Goal: Contribute content: Add original content to the website for others to see

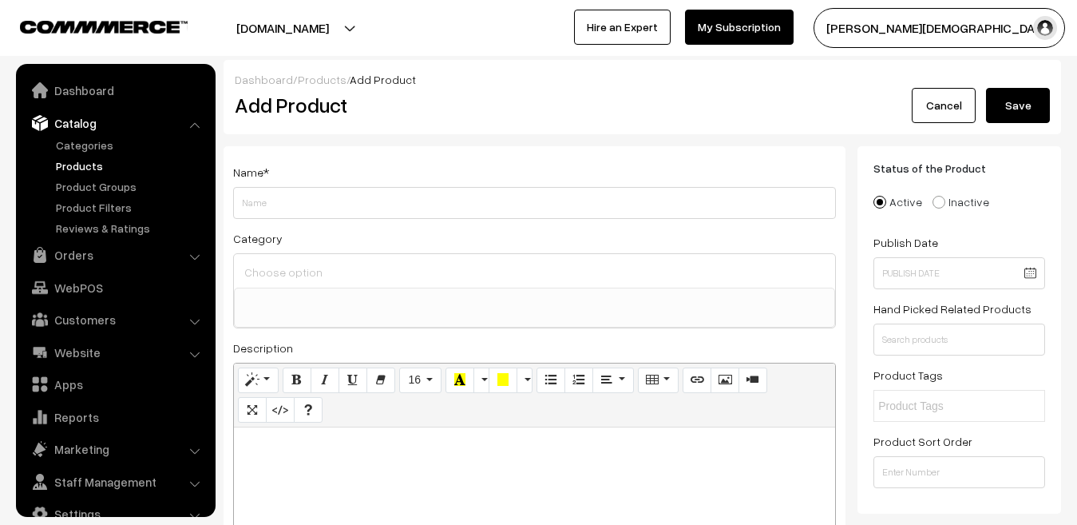
select select
click at [85, 157] on link "Products" at bounding box center [131, 165] width 158 height 17
select select
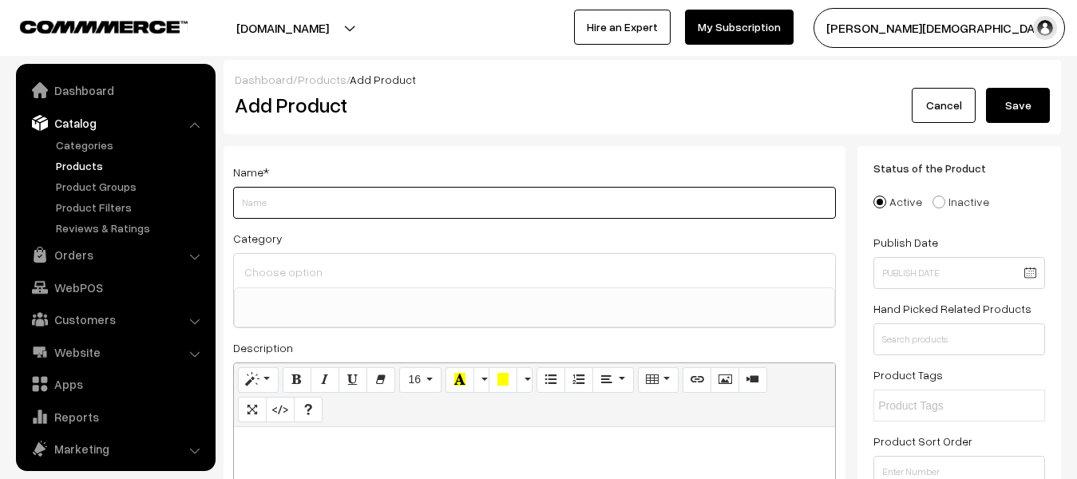
scroll to position [27, 0]
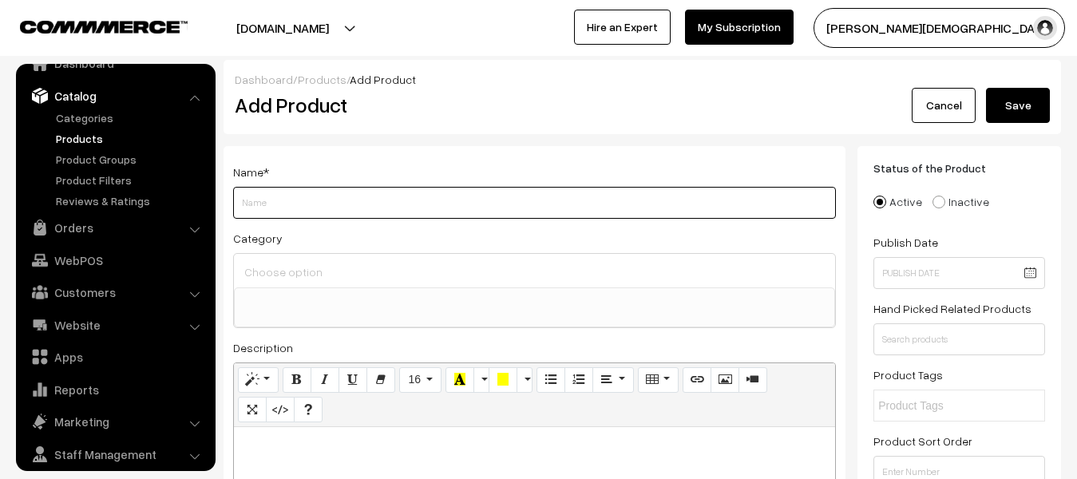
paste input "Shabdi Publication VDO Booster Dose RSSB Gram [PERSON_NAME] Bharti Pariksha 202…"
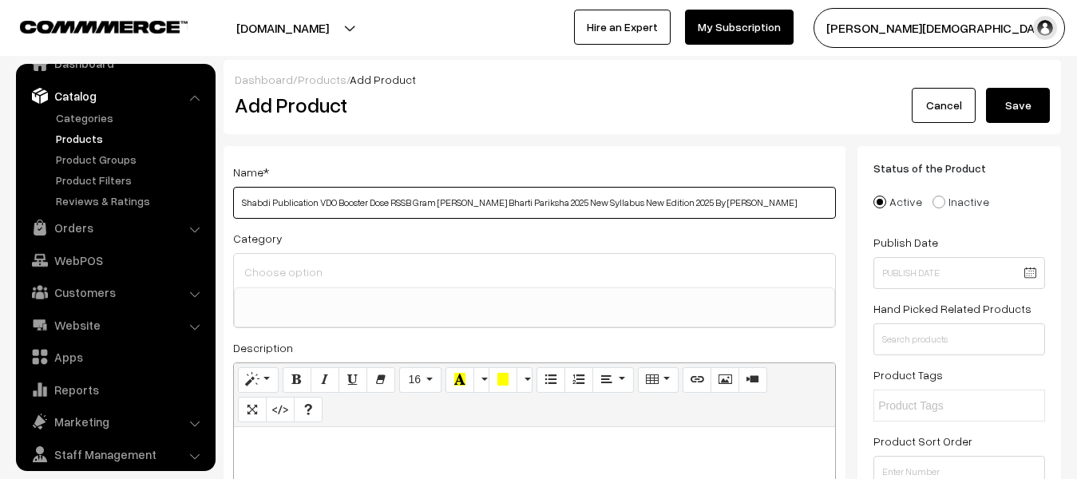
scroll to position [319, 0]
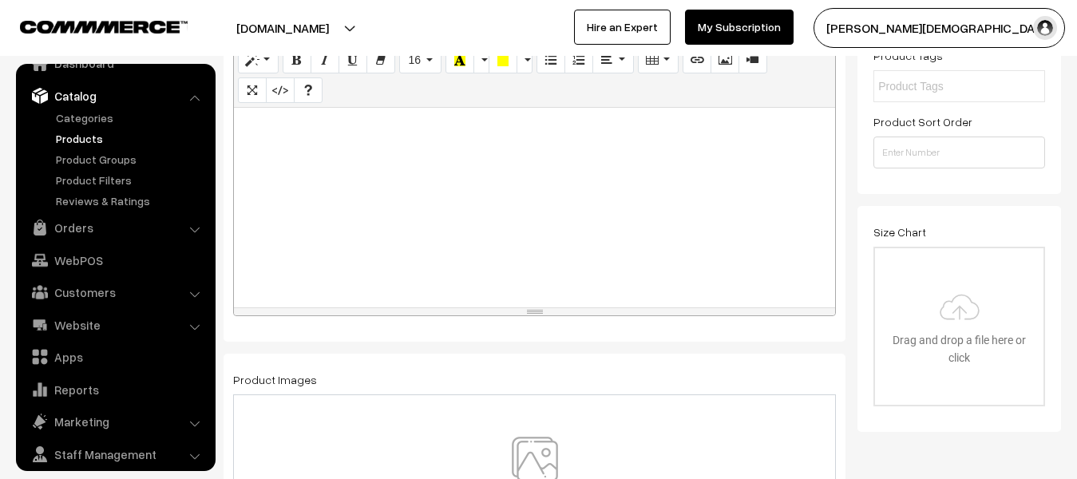
type input "Shabdi Publication VDO Booster Dose RSSB Gram [PERSON_NAME] Bharti Pariksha 202…"
click at [471, 321] on div "Name * Shabdi Publication VDO Booster Dose RSSB Gram [PERSON_NAME] Bharti Parik…" at bounding box center [535, 84] width 622 height 515
click at [451, 239] on div at bounding box center [534, 208] width 601 height 200
paste div
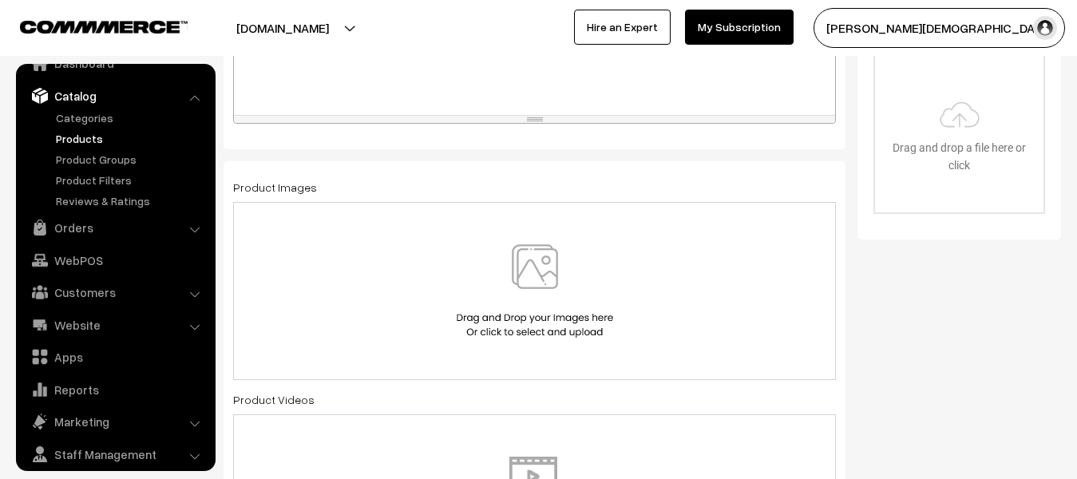
scroll to position [479, 0]
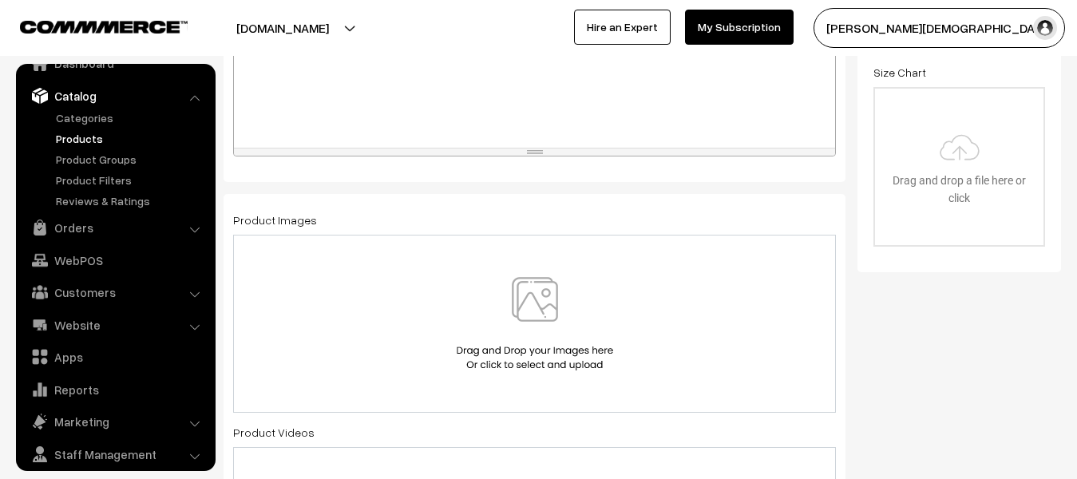
click at [538, 299] on img at bounding box center [535, 323] width 164 height 93
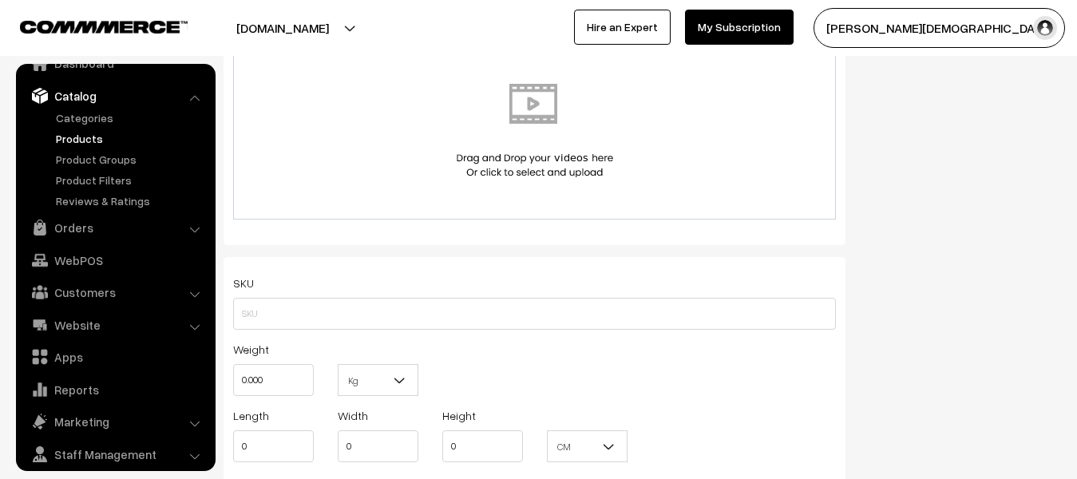
scroll to position [958, 0]
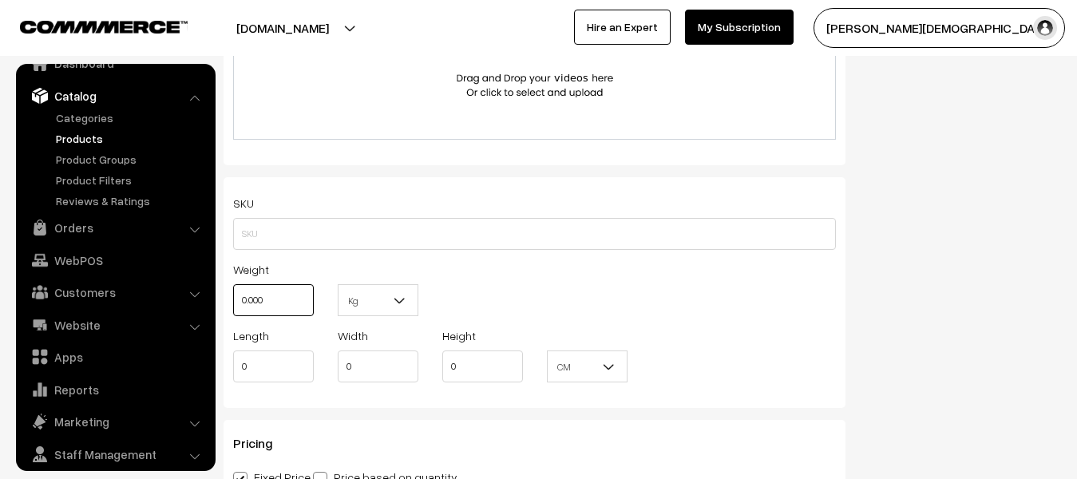
click at [281, 292] on input "0.000" at bounding box center [273, 300] width 81 height 32
type input "0"
type input "1"
click at [405, 299] on b at bounding box center [400, 300] width 16 height 16
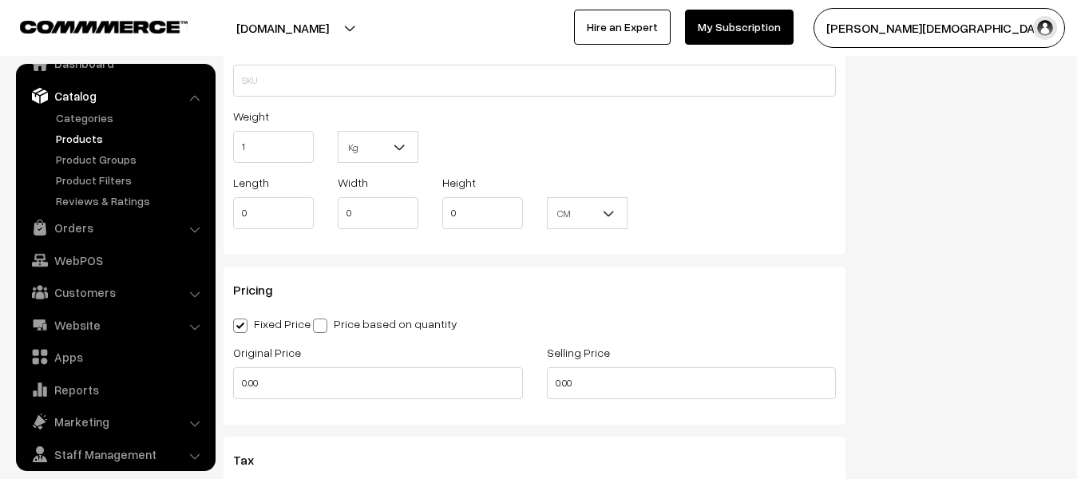
scroll to position [1118, 0]
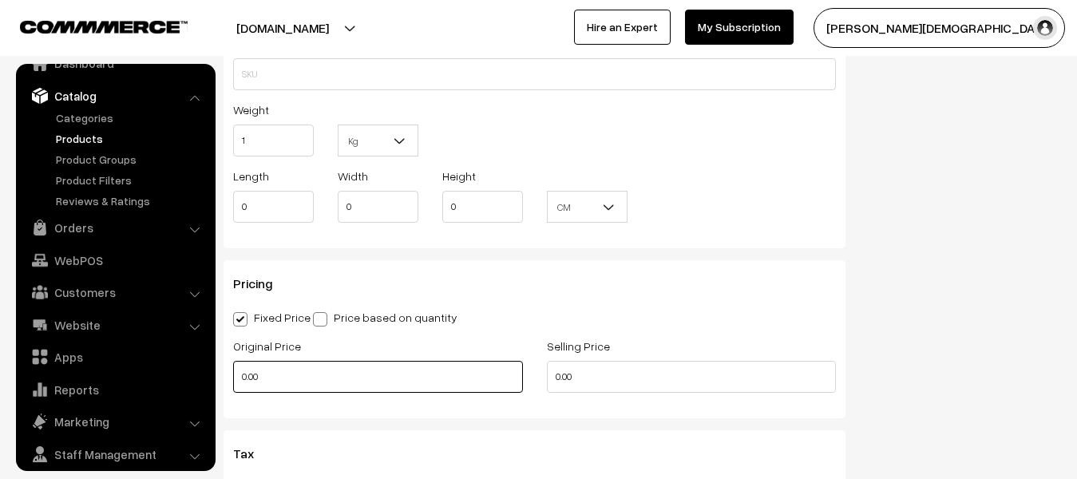
click at [343, 386] on input "0.00" at bounding box center [378, 377] width 290 height 32
type input "0"
drag, startPoint x: 728, startPoint y: 404, endPoint x: 681, endPoint y: 379, distance: 53.2
click at [727, 403] on div "Pricing Fixed Price Price based on quantity Original Price Selling Price 0.00 Q…" at bounding box center [535, 339] width 622 height 158
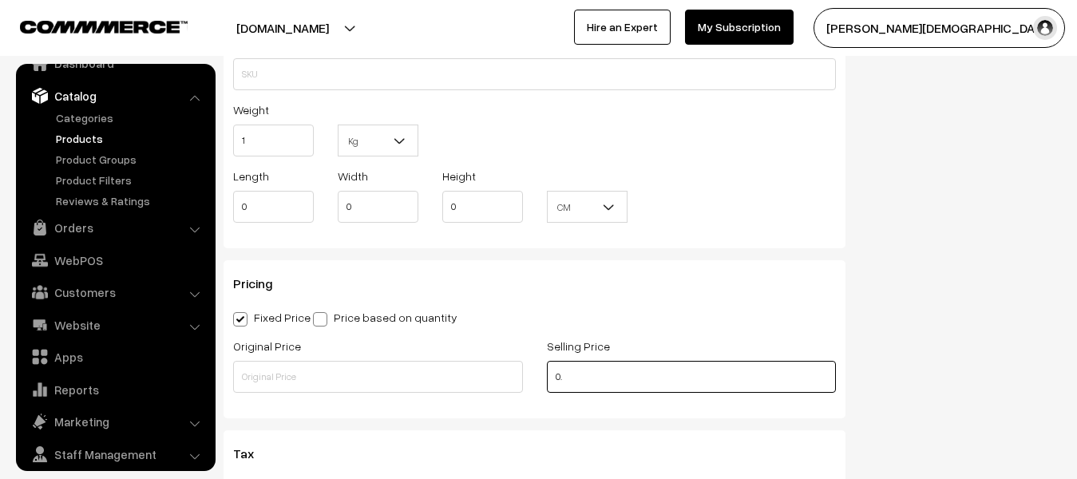
type input "0"
click at [681, 379] on input "text" at bounding box center [692, 377] width 290 height 32
type input "1"
type input "125"
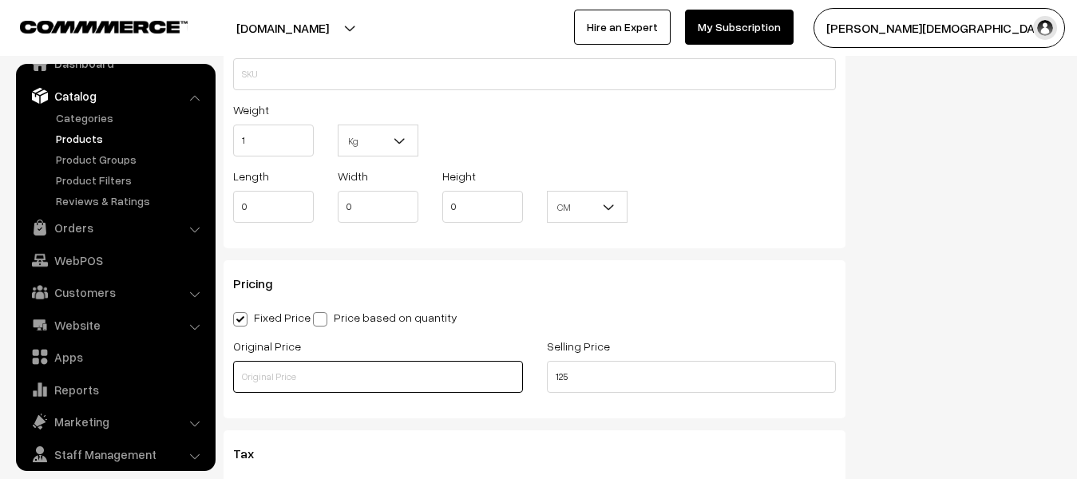
click at [459, 382] on input "text" at bounding box center [378, 377] width 290 height 32
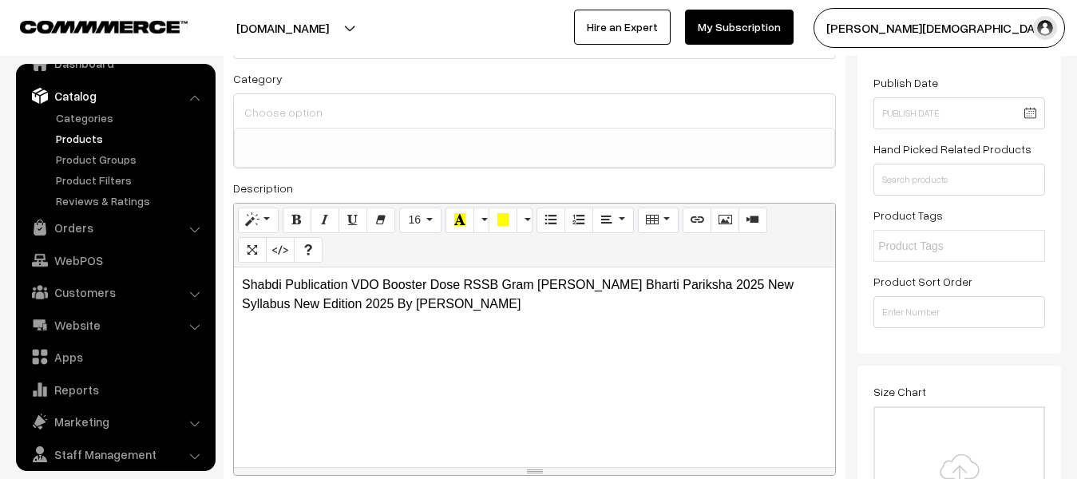
scroll to position [0, 0]
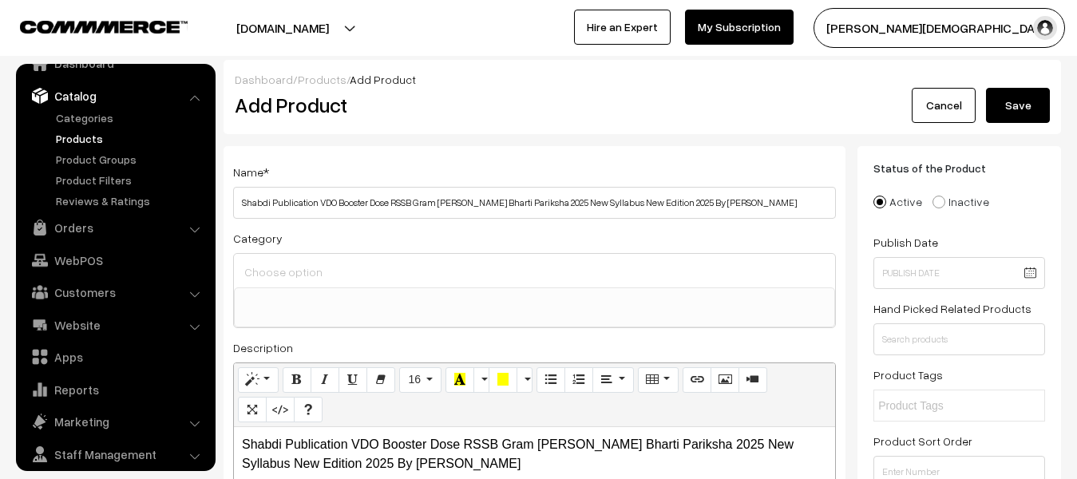
type input "140"
click at [1018, 109] on button "Save" at bounding box center [1018, 105] width 64 height 35
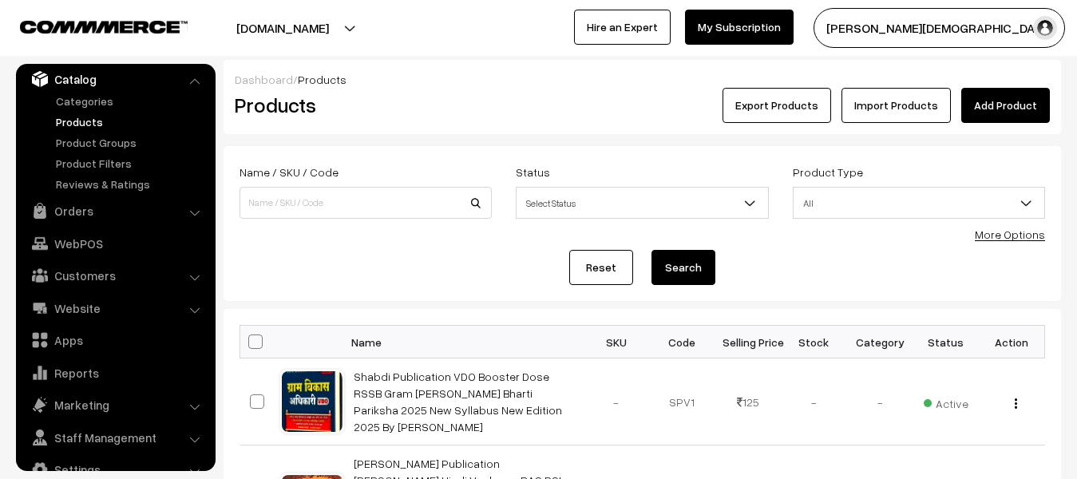
click at [991, 123] on div "Dashboard / Products Products Export Products Import Products Add Product" at bounding box center [643, 97] width 838 height 74
click at [988, 117] on link "Add Product" at bounding box center [1005, 105] width 89 height 35
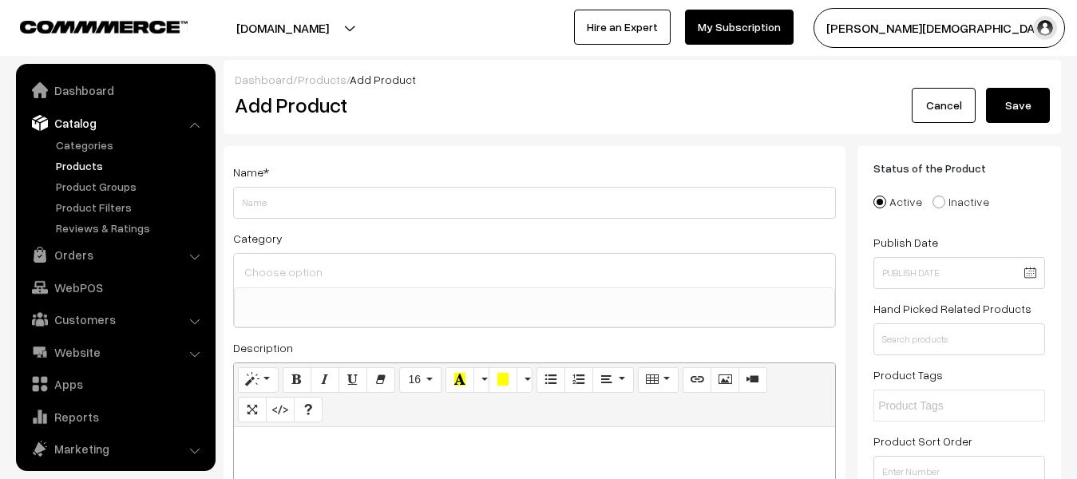
select select
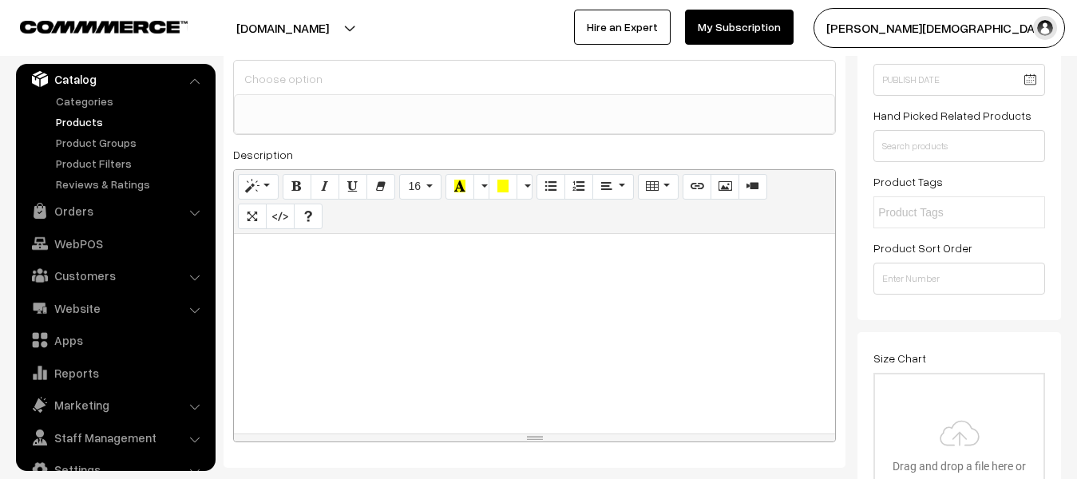
scroll to position [240, 0]
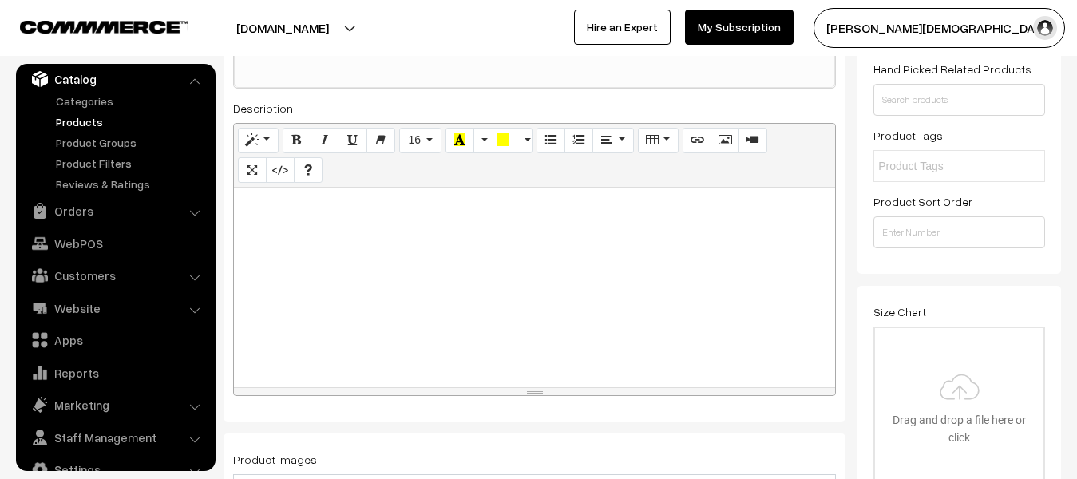
type input "[PERSON_NAME] Publication RSSB 4th Grade Karamchari Bharti Pariksha 2025 Superf…"
click at [544, 303] on div at bounding box center [534, 288] width 601 height 200
paste div
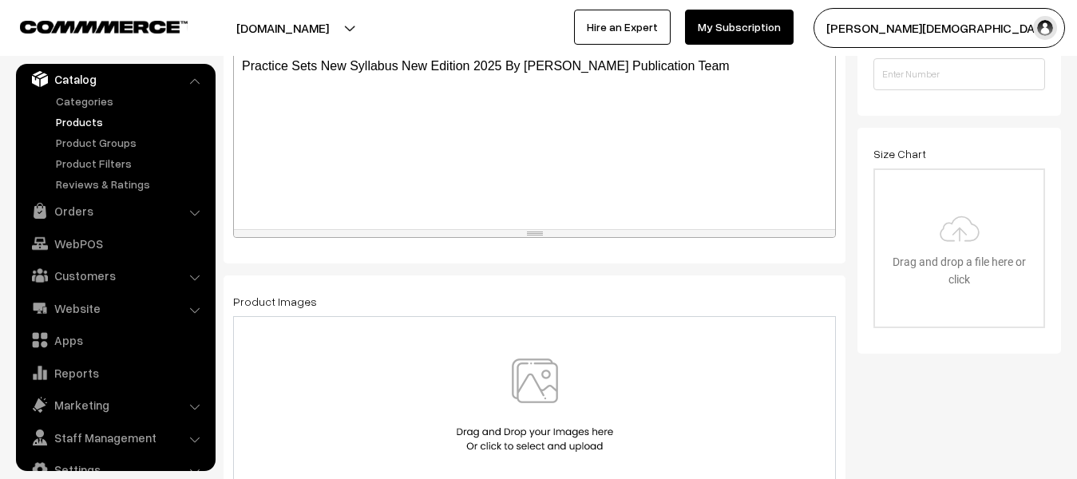
scroll to position [399, 0]
click at [517, 397] on img at bounding box center [535, 403] width 164 height 93
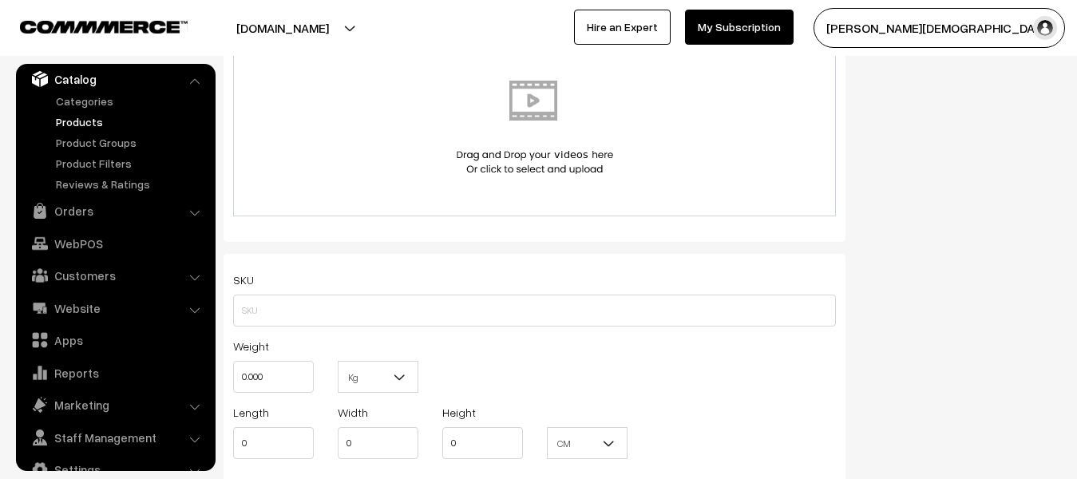
scroll to position [958, 0]
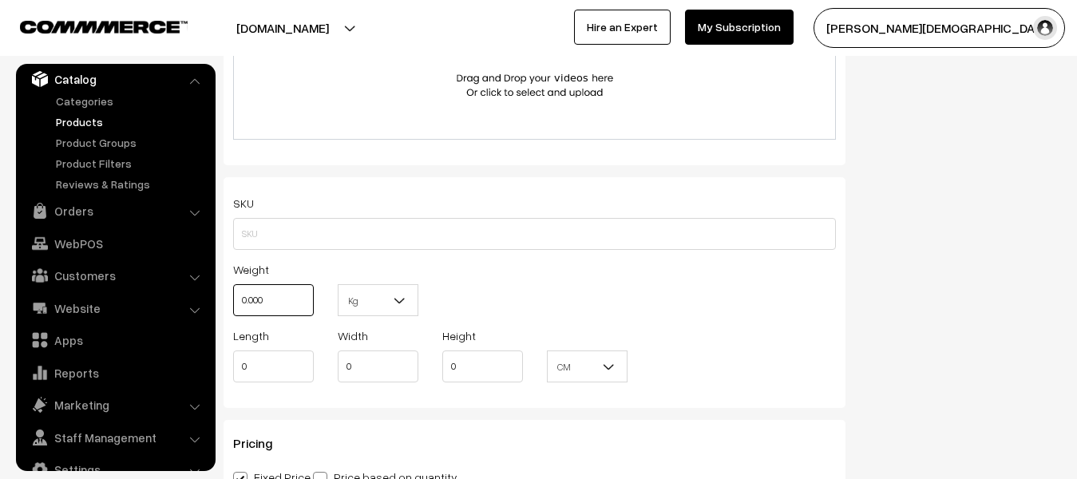
click at [283, 308] on input "0.000" at bounding box center [273, 300] width 81 height 32
type input "0"
type input "1"
click at [394, 302] on b at bounding box center [400, 300] width 16 height 16
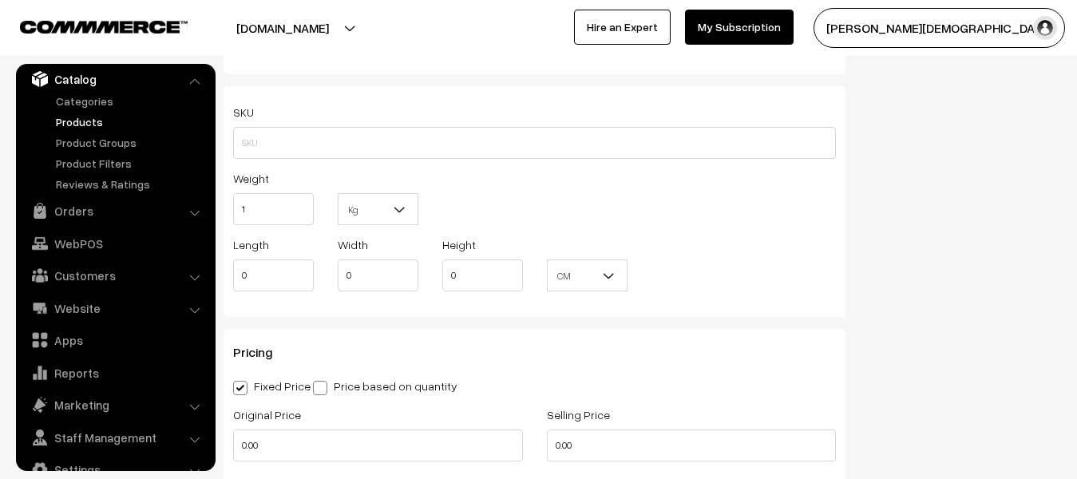
scroll to position [1198, 0]
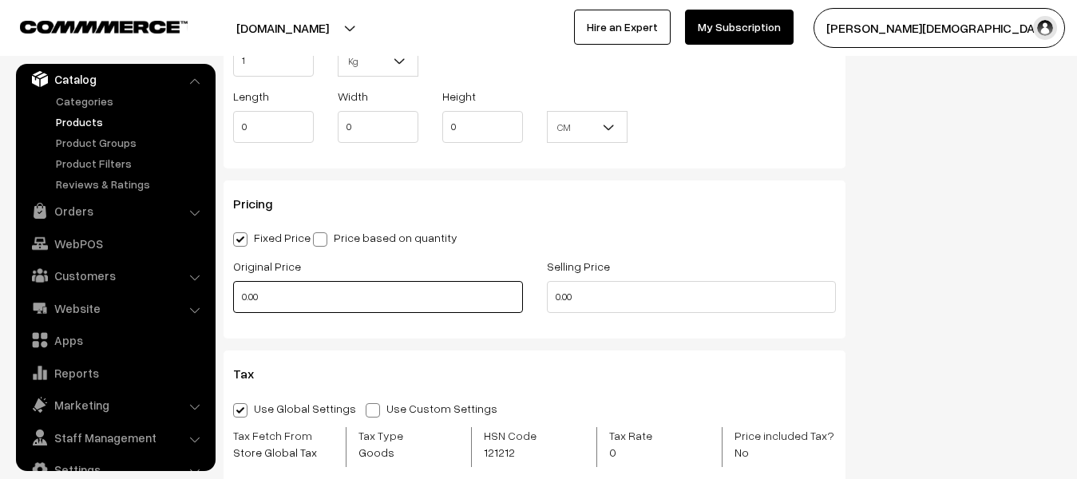
click at [351, 308] on input "0.00" at bounding box center [378, 297] width 290 height 32
type input "0"
type input "310"
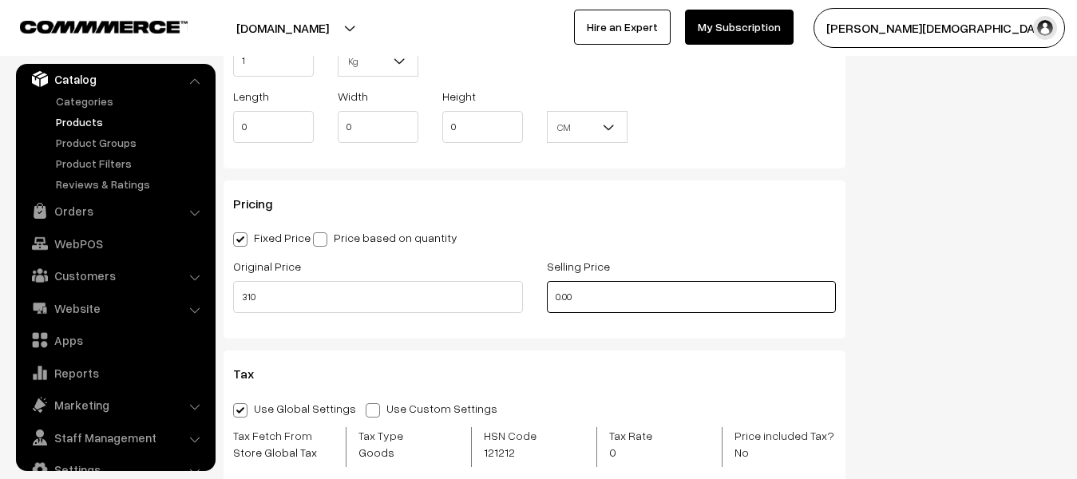
click at [617, 302] on input "0.00" at bounding box center [692, 297] width 290 height 32
type input "0"
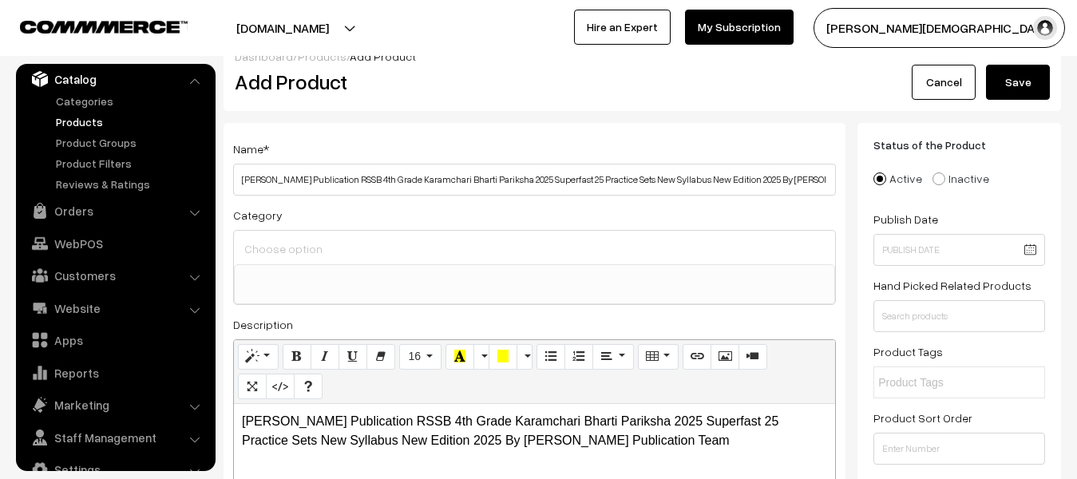
scroll to position [0, 0]
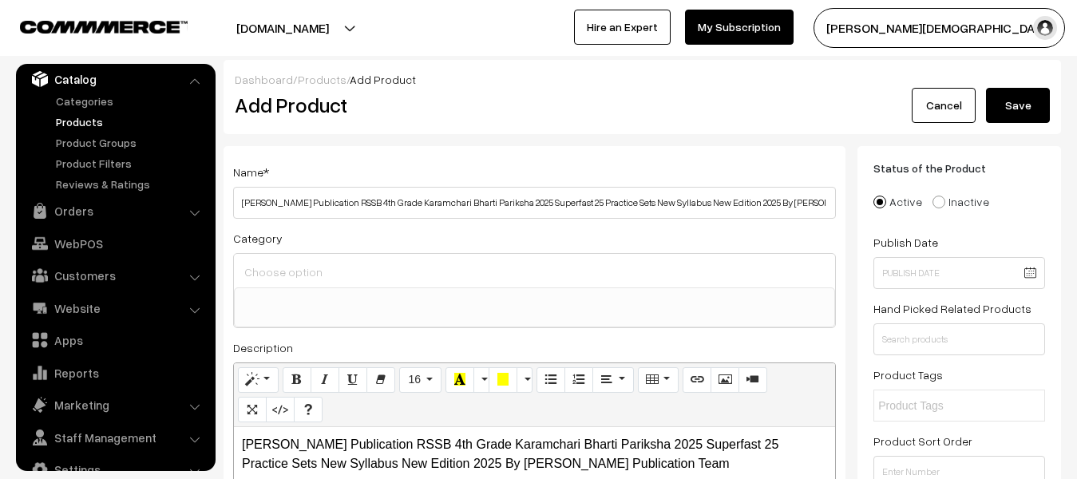
type input "149"
click at [994, 99] on button "Save" at bounding box center [1018, 105] width 64 height 35
